Goal: Information Seeking & Learning: Learn about a topic

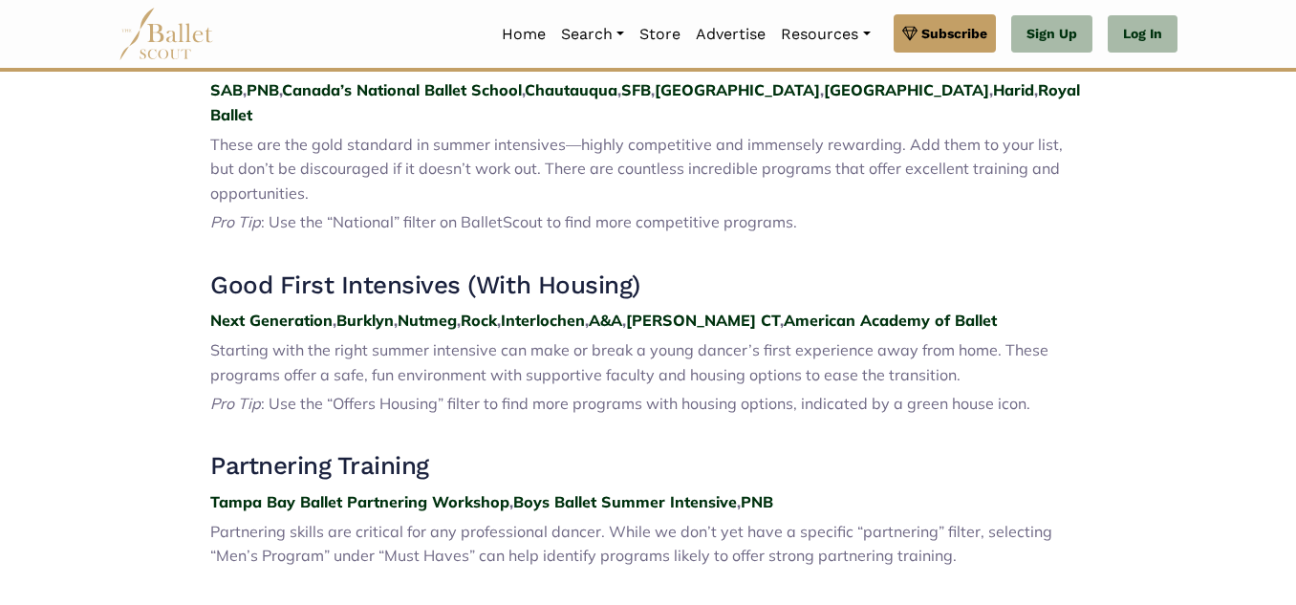
scroll to position [690, 0]
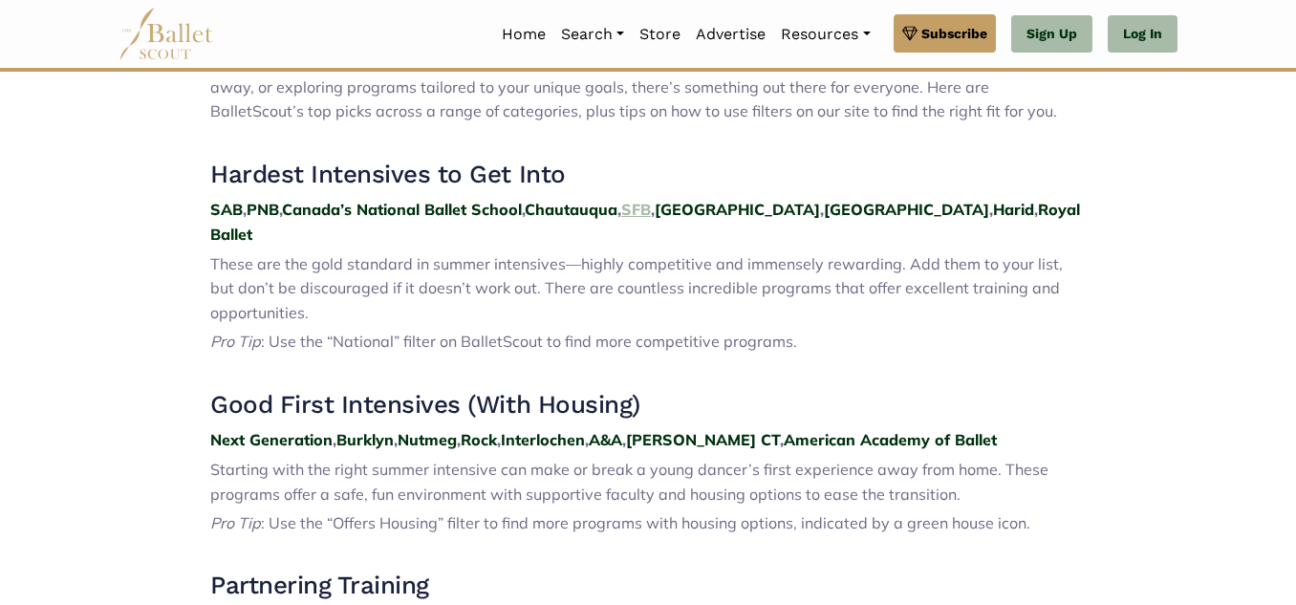
click at [651, 216] on strong "SFB" at bounding box center [636, 209] width 30 height 19
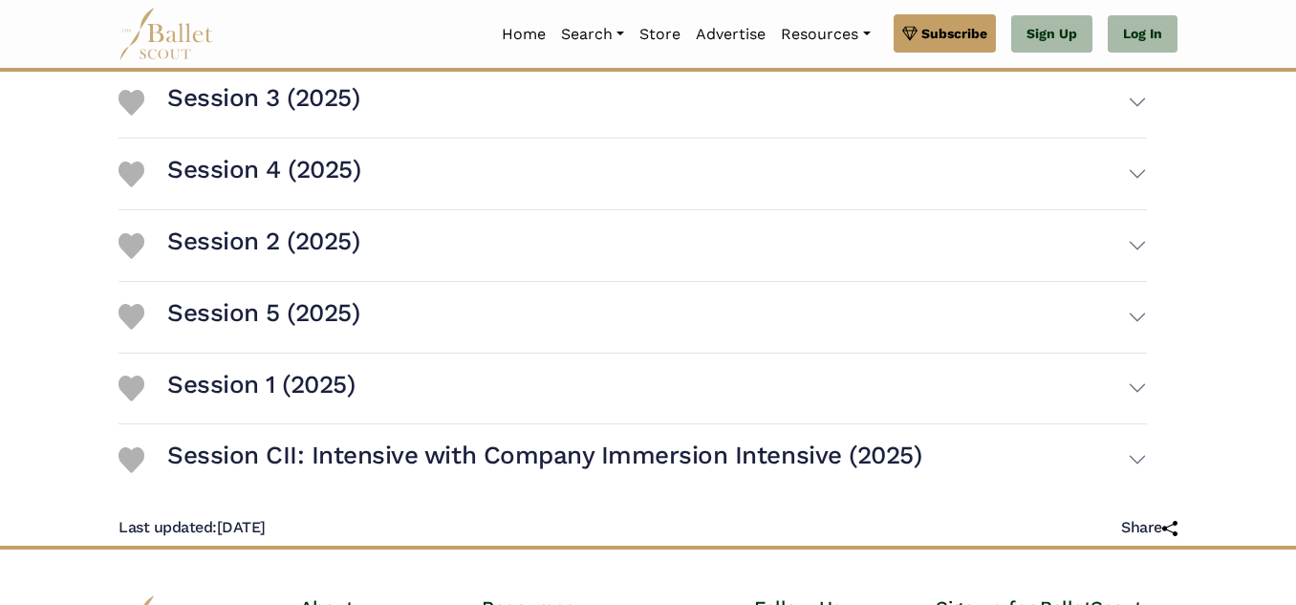
scroll to position [915, 0]
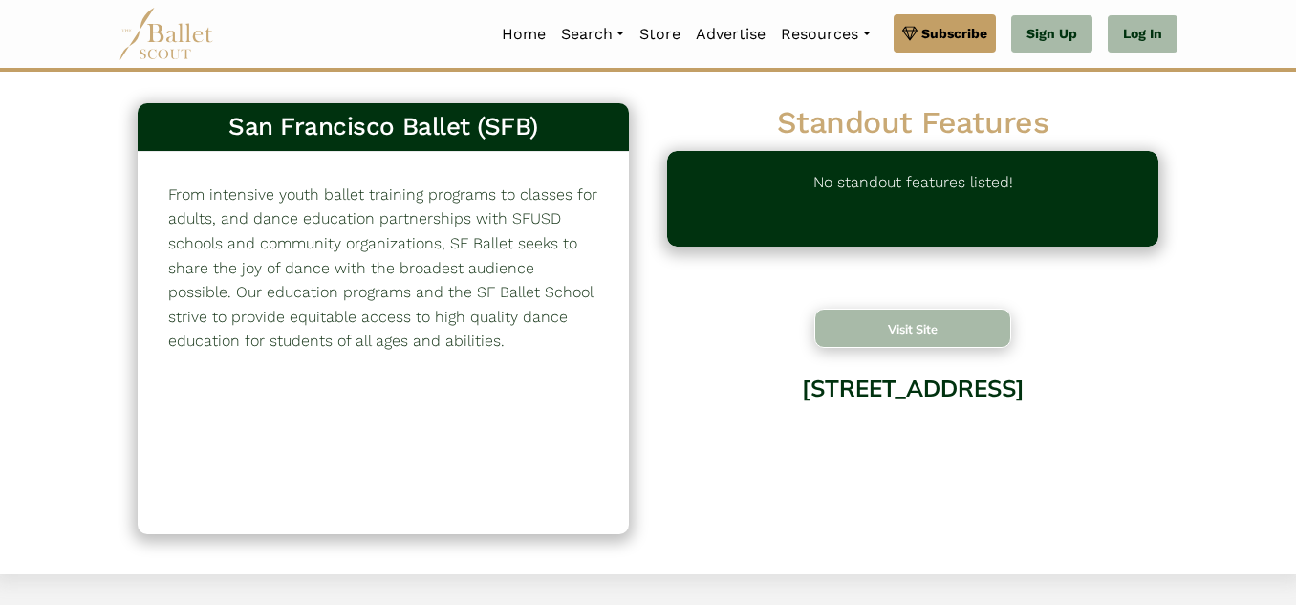
click at [899, 337] on button "Visit Site" at bounding box center [912, 328] width 197 height 39
